Goal: Information Seeking & Learning: Learn about a topic

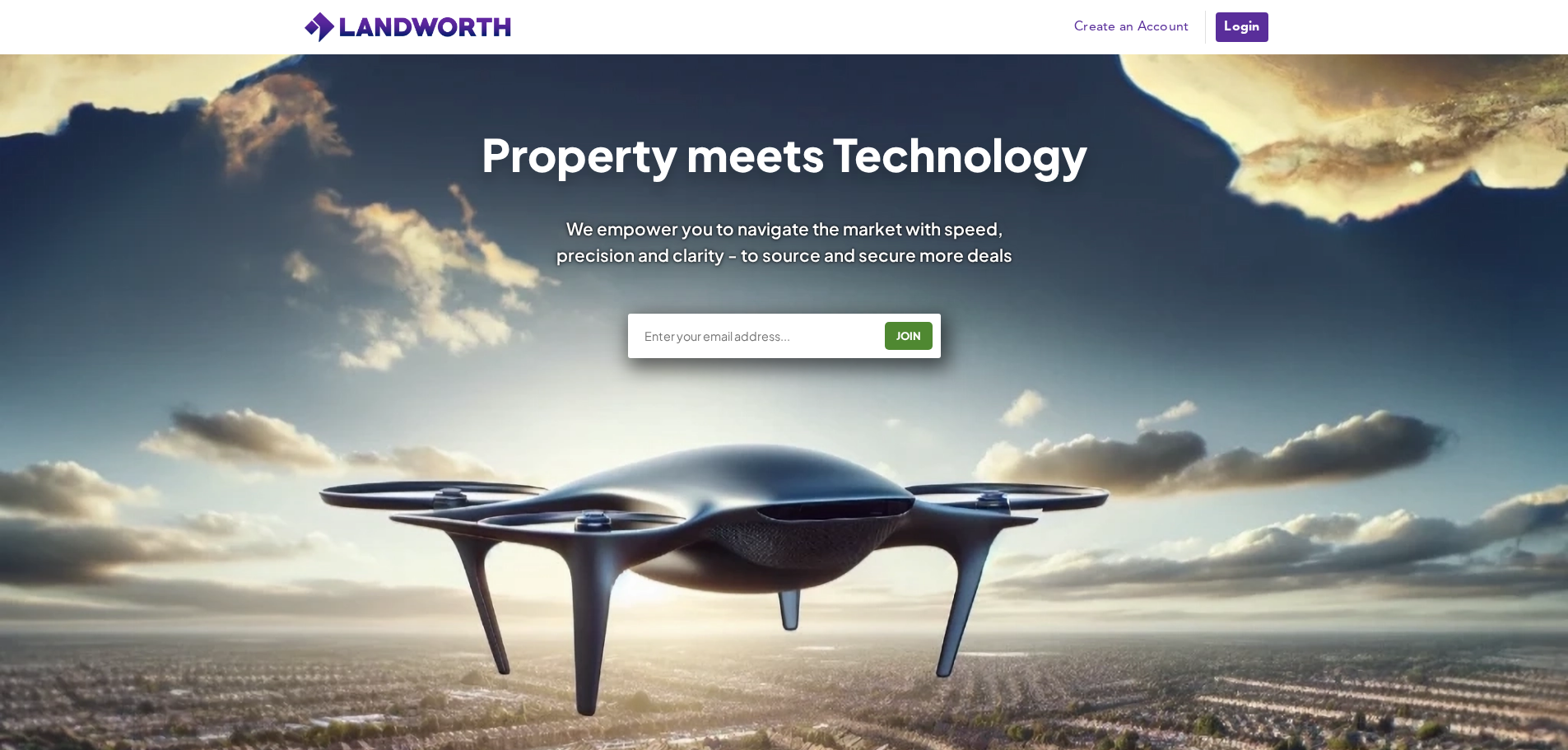
click at [1261, 30] on link "Login" at bounding box center [1242, 27] width 56 height 33
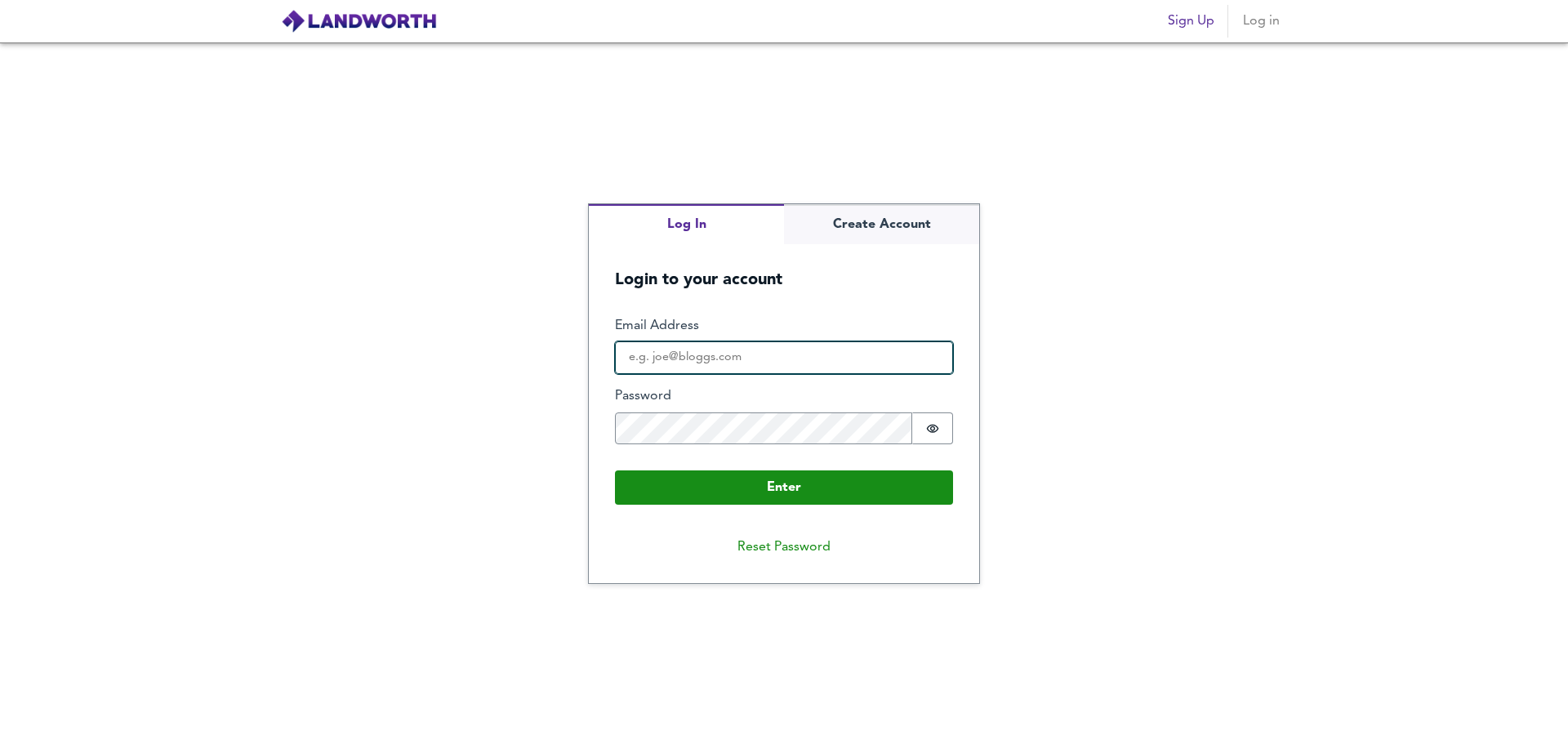
click at [705, 351] on input "Email Address" at bounding box center [784, 358] width 338 height 33
type input "marcus@empireglobal.co.uk"
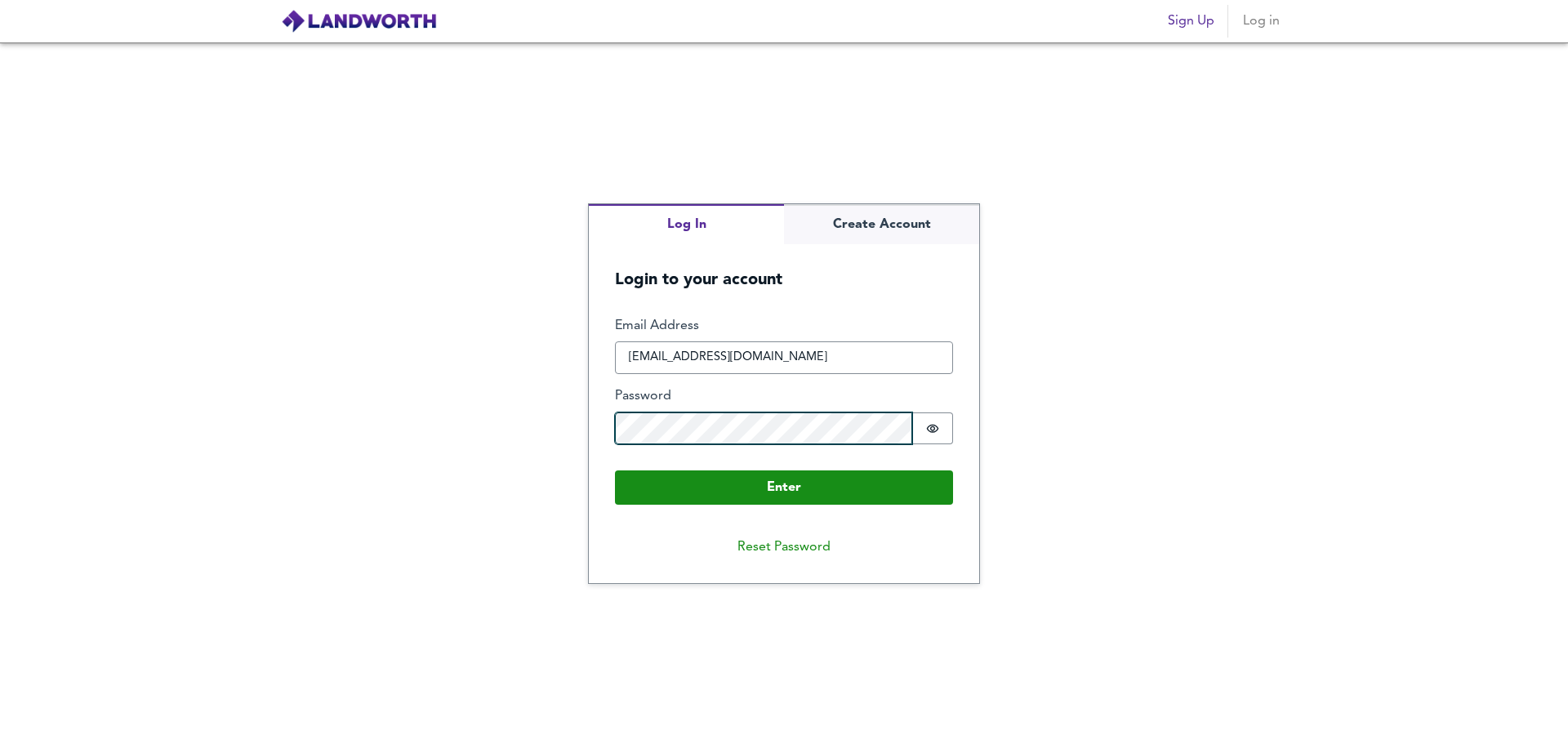
click at [615, 470] on button "Enter" at bounding box center [784, 488] width 338 height 34
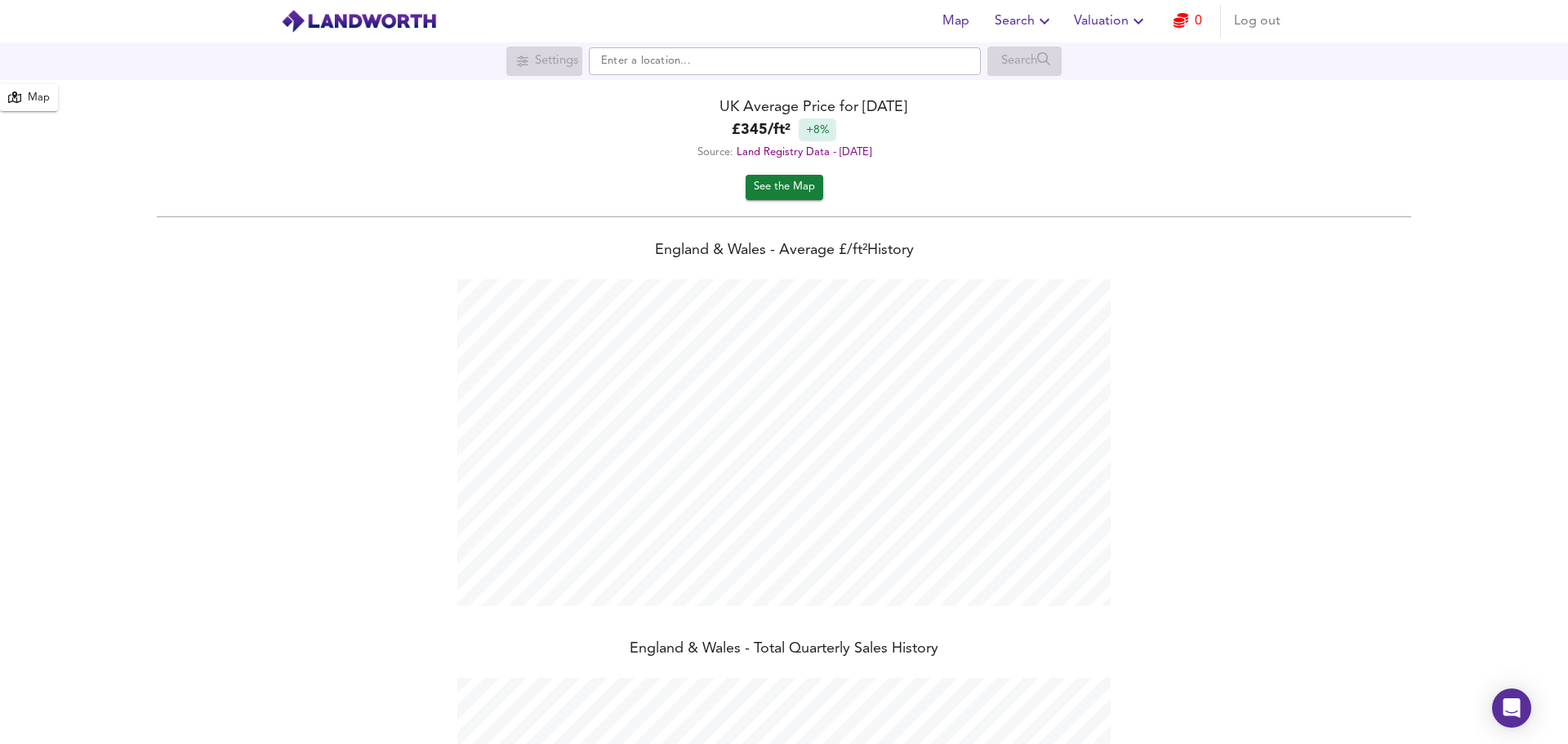
scroll to position [744, 1568]
click at [812, 188] on button "See the Map" at bounding box center [785, 187] width 78 height 25
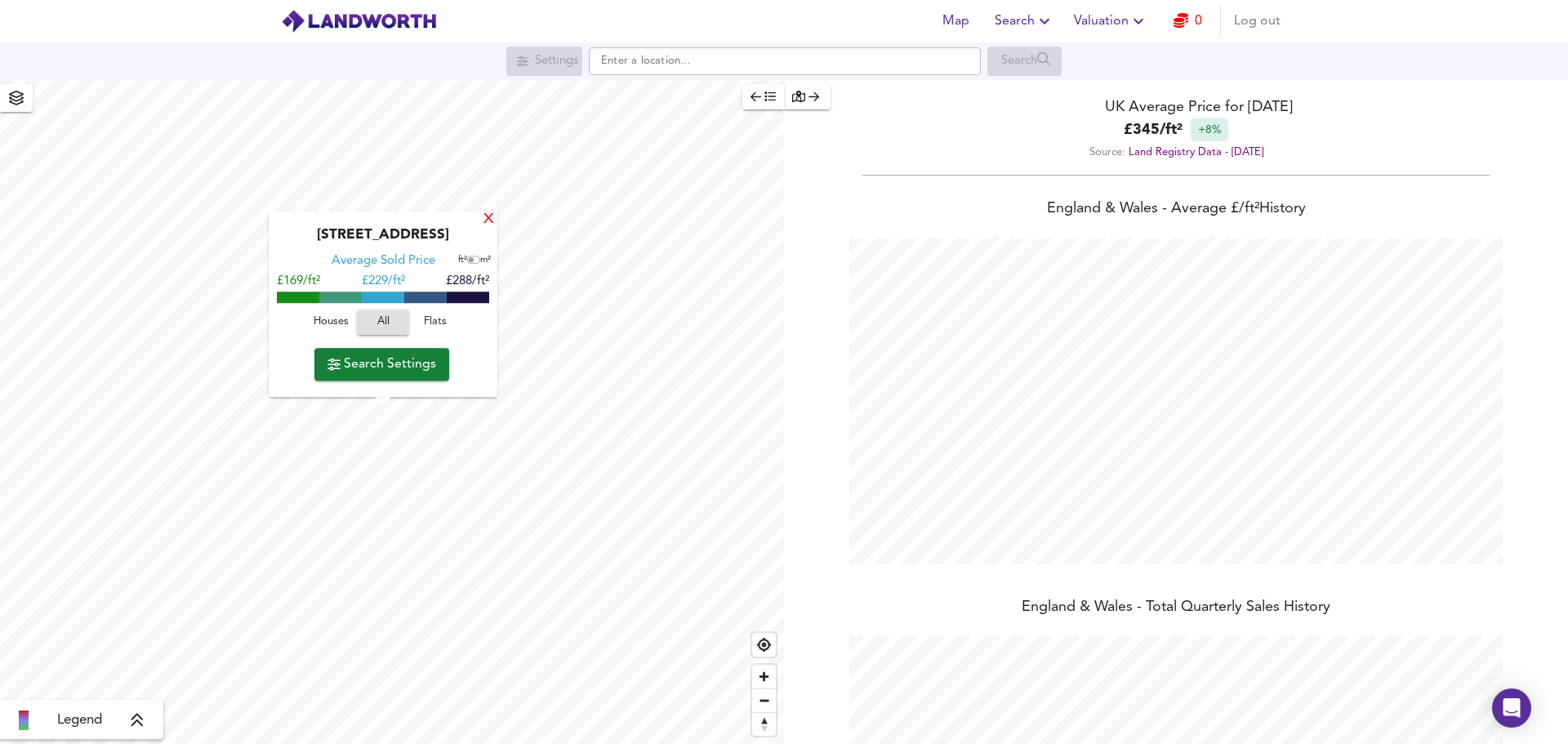
click at [485, 218] on div "X" at bounding box center [488, 219] width 14 height 15
